Goal: Task Accomplishment & Management: Use online tool/utility

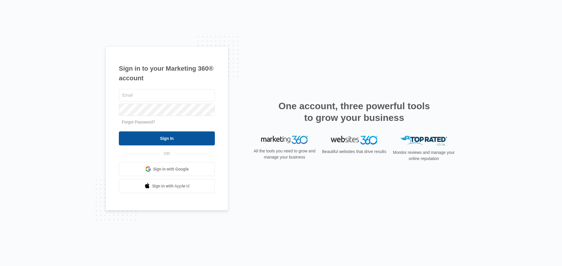
type input "[EMAIL_ADDRESS][DOMAIN_NAME]"
click at [165, 140] on input "Sign In" at bounding box center [167, 139] width 96 height 14
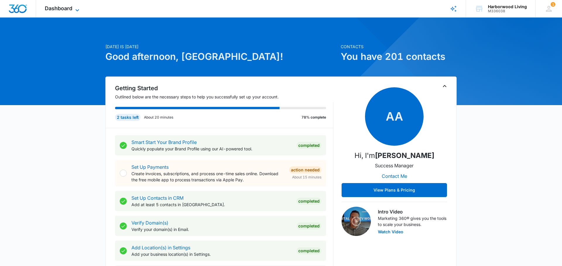
click at [75, 10] on icon at bounding box center [77, 10] width 7 height 7
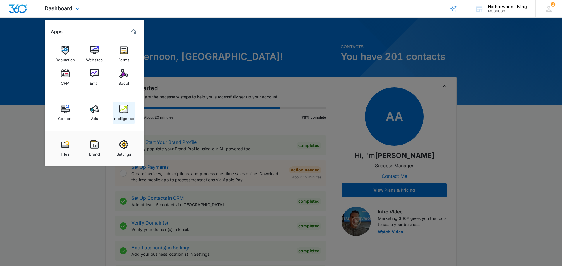
click at [123, 113] on img at bounding box center [123, 109] width 9 height 9
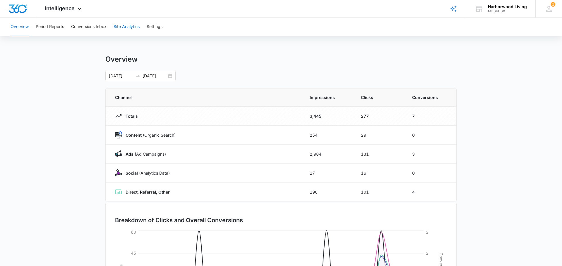
click at [125, 27] on button "Site Analytics" at bounding box center [127, 27] width 26 height 19
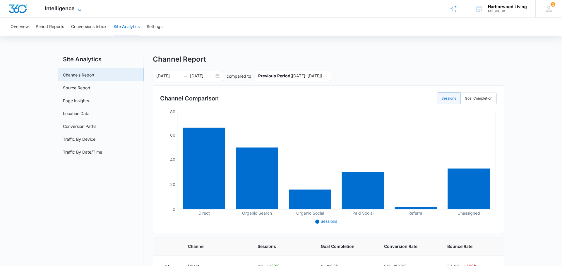
click at [79, 8] on icon at bounding box center [79, 10] width 7 height 7
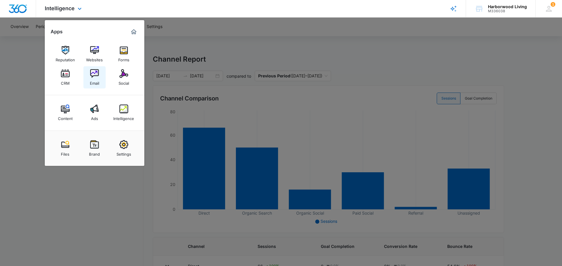
click at [95, 81] on div "Email" at bounding box center [94, 82] width 9 height 8
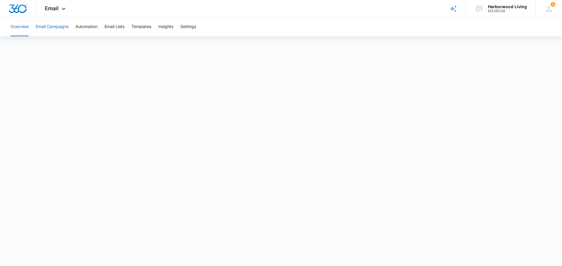
click at [60, 27] on button "Email Campaigns" at bounding box center [52, 27] width 33 height 19
